Goal: Obtain resource: Download file/media

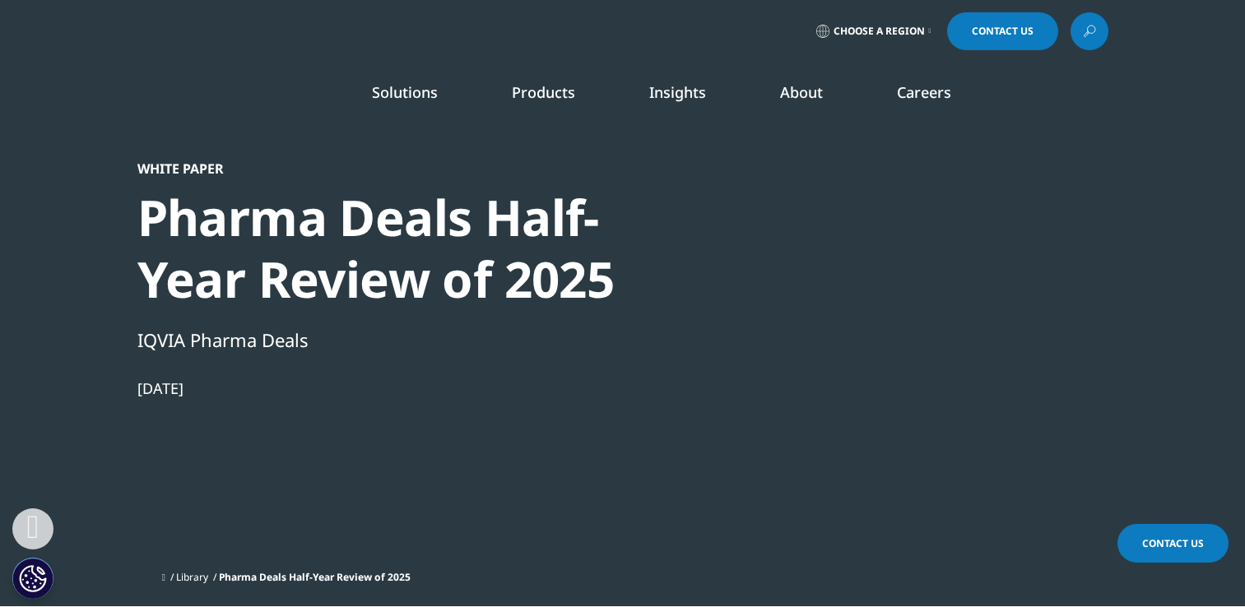
scroll to position [494, 0]
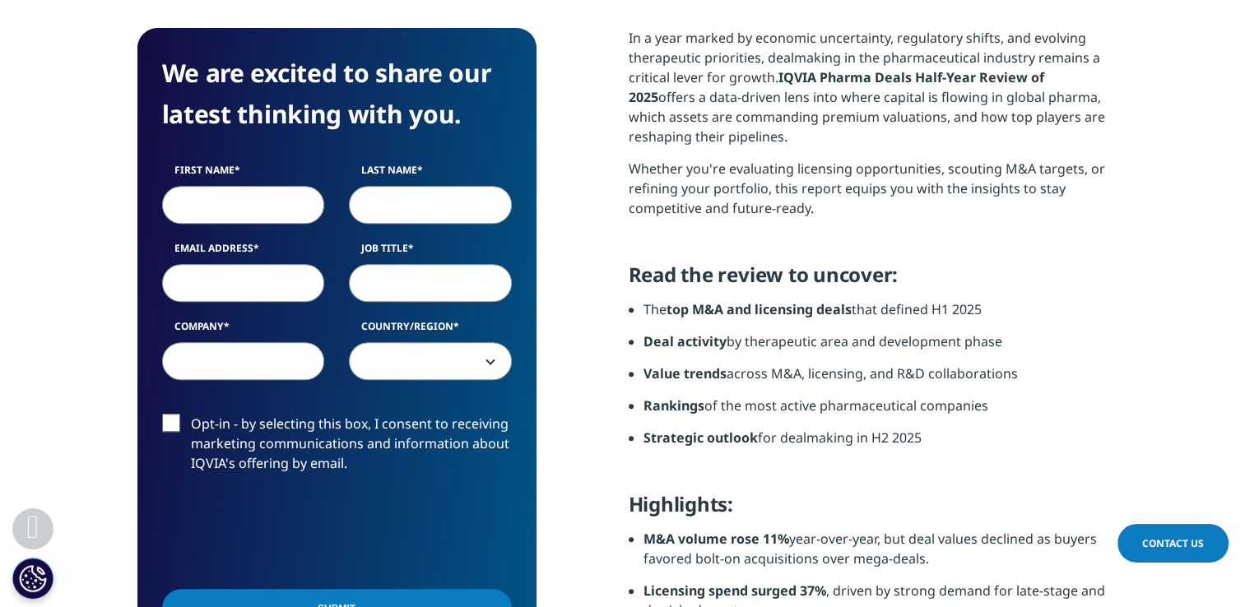
scroll to position [741, 0]
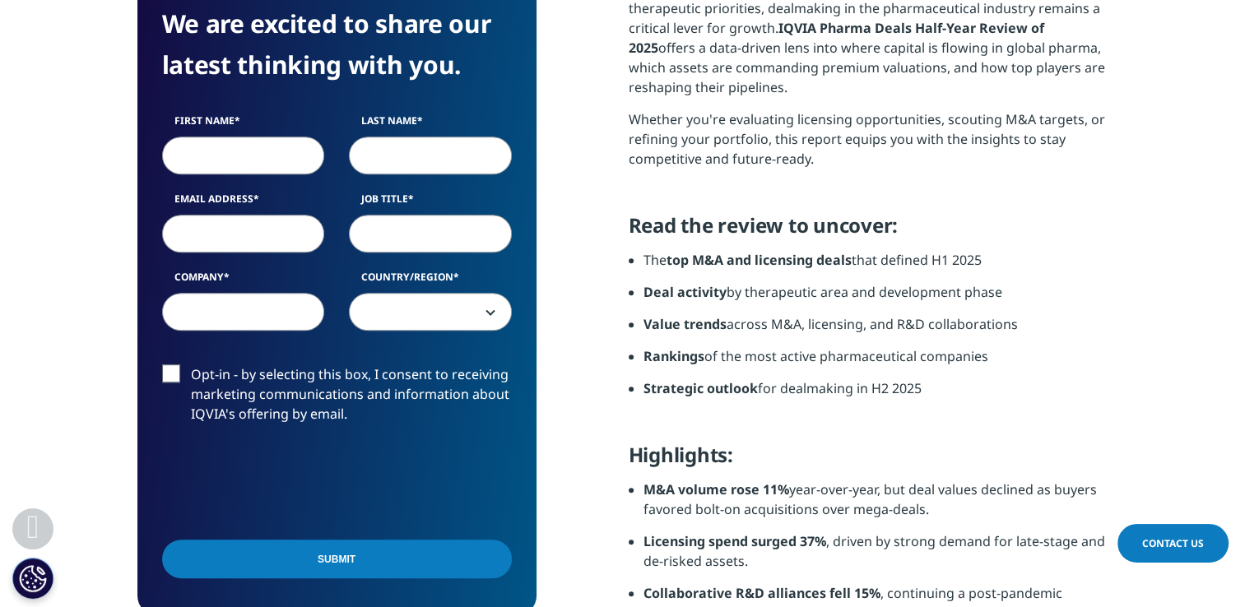
click at [258, 157] on input "First Name" at bounding box center [243, 156] width 163 height 38
type input "[PERSON_NAME]"
type input "Collin"
type input "[EMAIL_ADDRESS][DOMAIN_NAME]"
type input "[PERSON_NAME] [PERSON_NAME] Export"
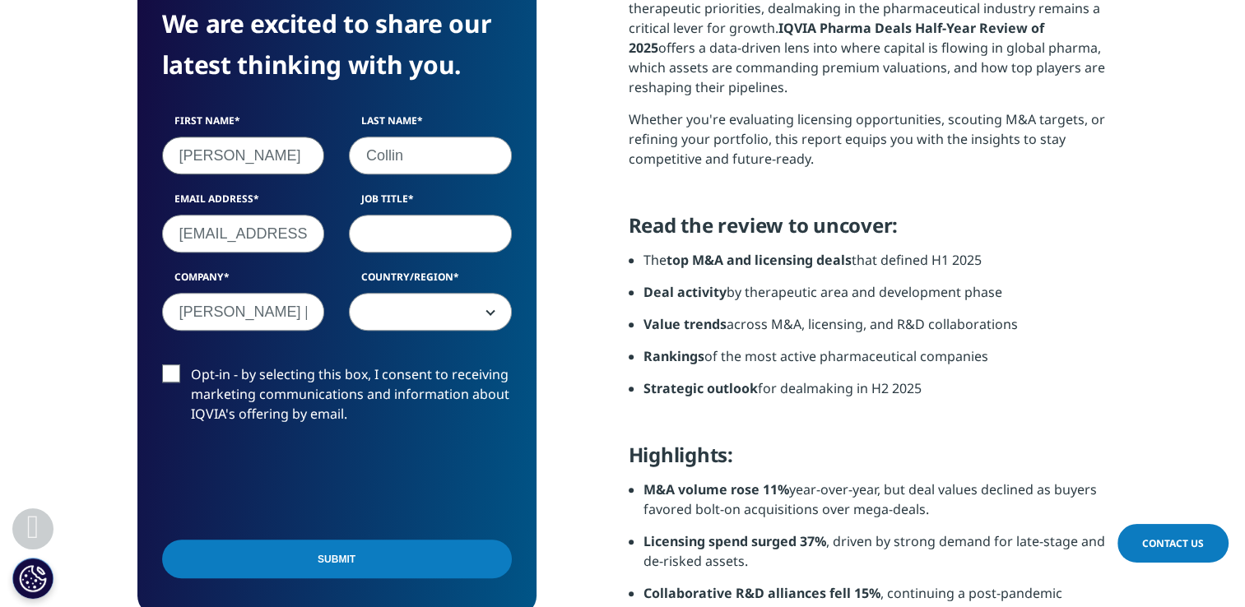
select select "[GEOGRAPHIC_DATA]"
click at [405, 247] on input "Job Title" at bounding box center [430, 234] width 163 height 38
type input "Commercial director"
click at [434, 314] on span "[GEOGRAPHIC_DATA]" at bounding box center [430, 313] width 161 height 38
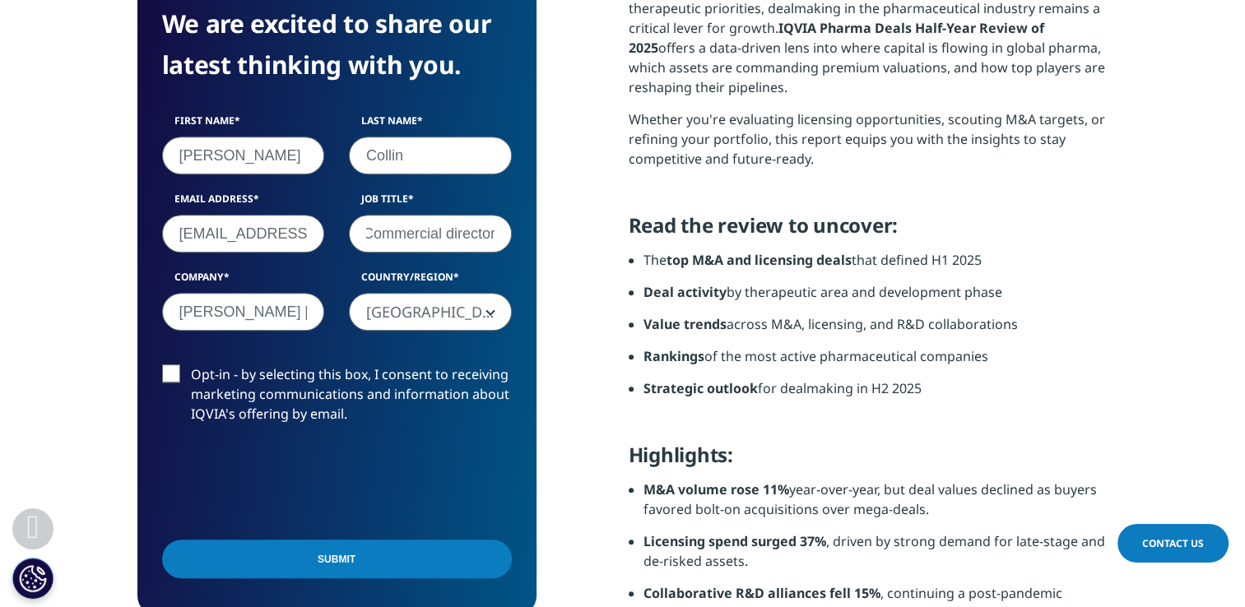
scroll to position [0, 0]
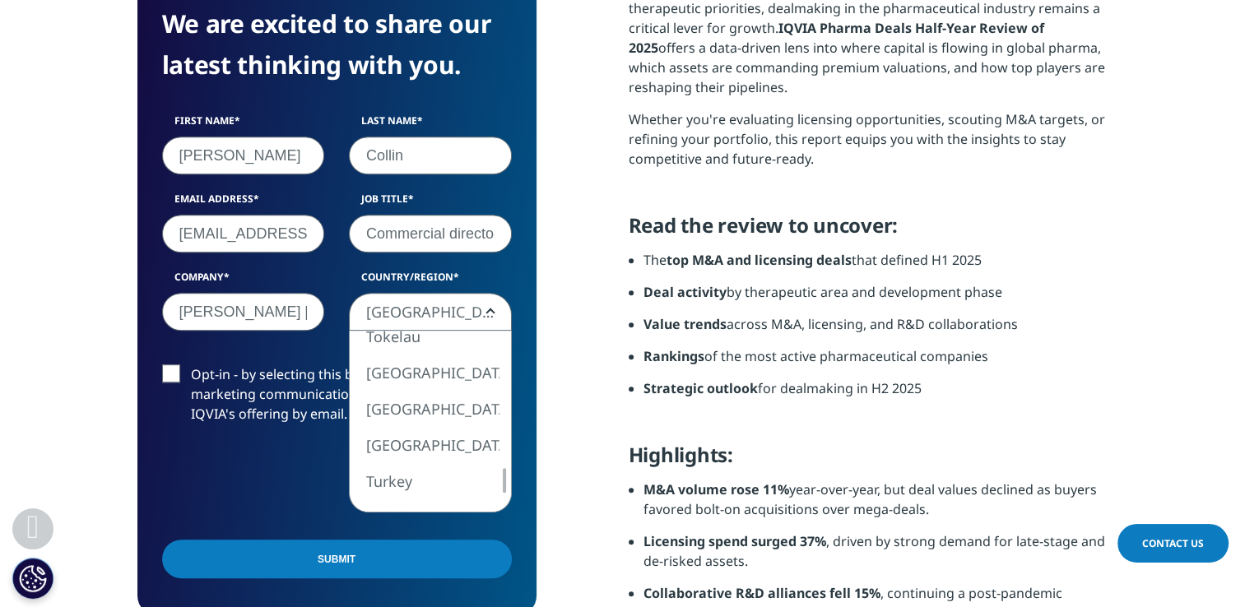
select select "Switzerland"
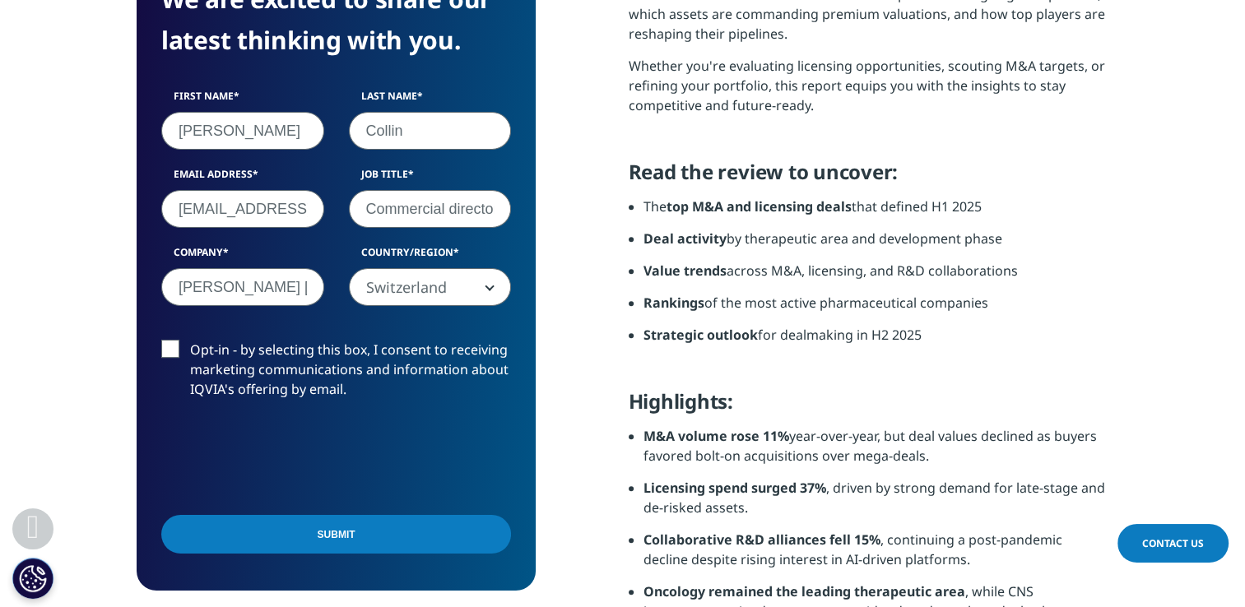
scroll to position [823, 0]
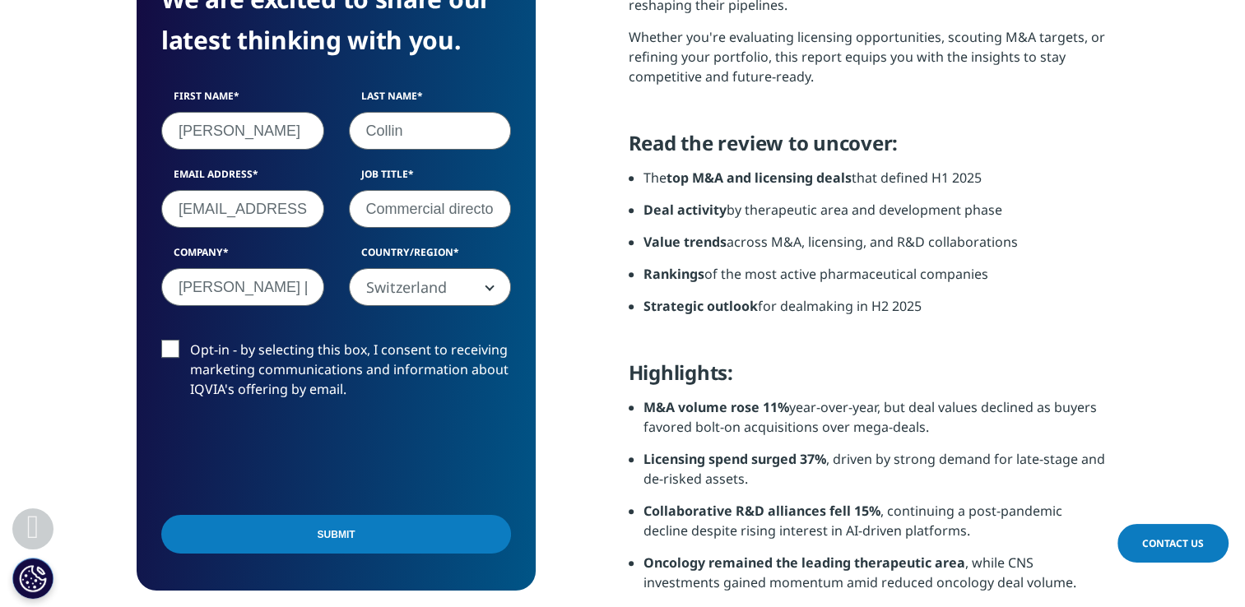
click at [370, 530] on input "Submit" at bounding box center [336, 534] width 350 height 39
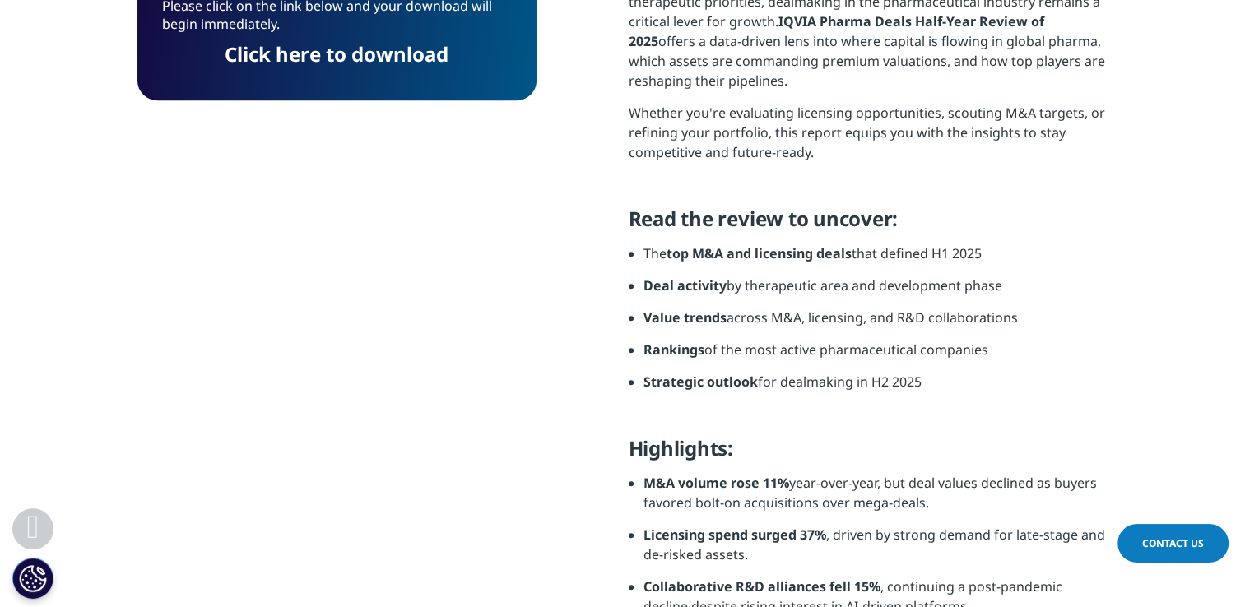
scroll to position [638, 0]
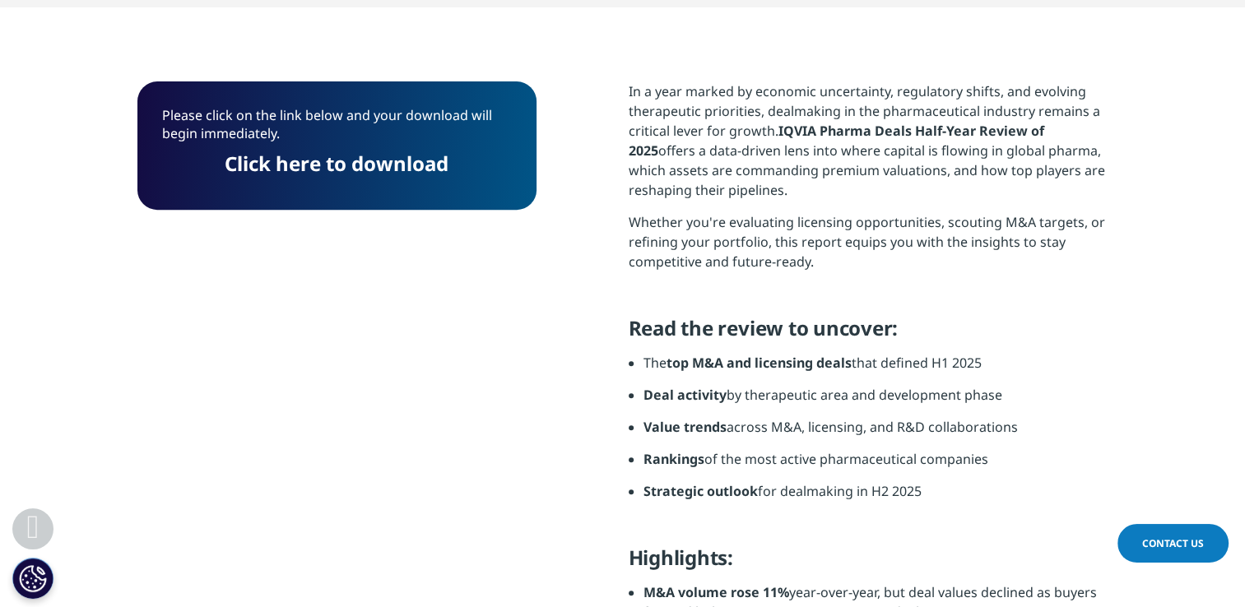
click at [348, 173] on link "Click here to download" at bounding box center [337, 163] width 224 height 27
